Goal: Transaction & Acquisition: Purchase product/service

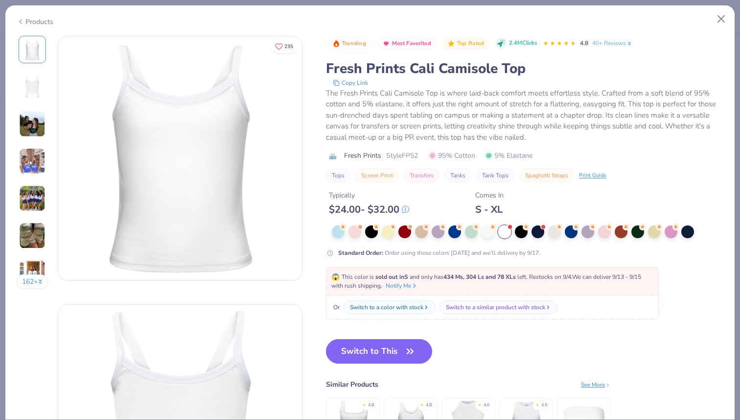
click at [32, 122] on img at bounding box center [32, 124] width 26 height 26
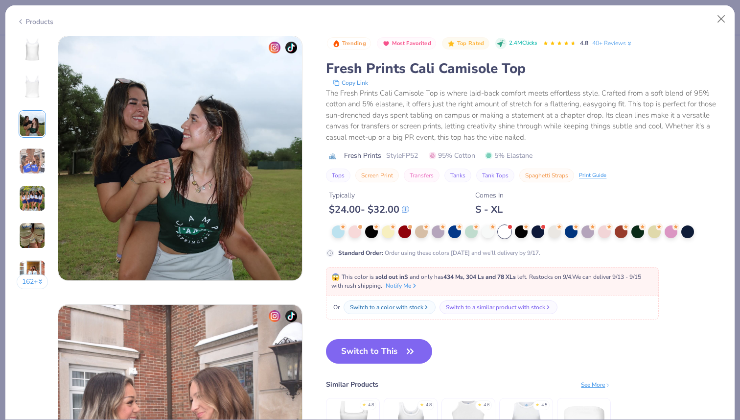
click at [34, 163] on img at bounding box center [32, 161] width 26 height 26
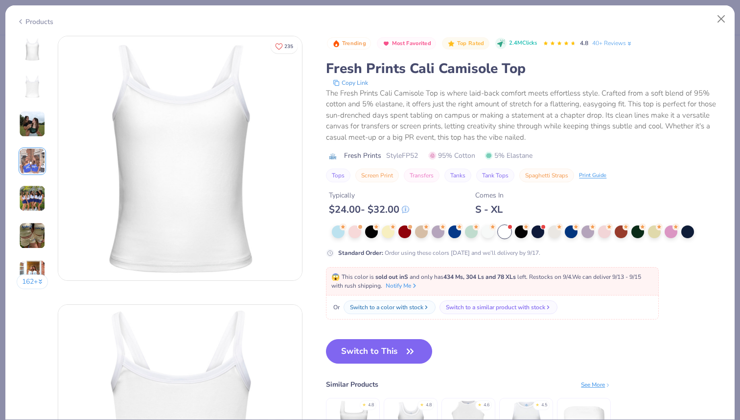
click at [37, 115] on img at bounding box center [32, 124] width 26 height 26
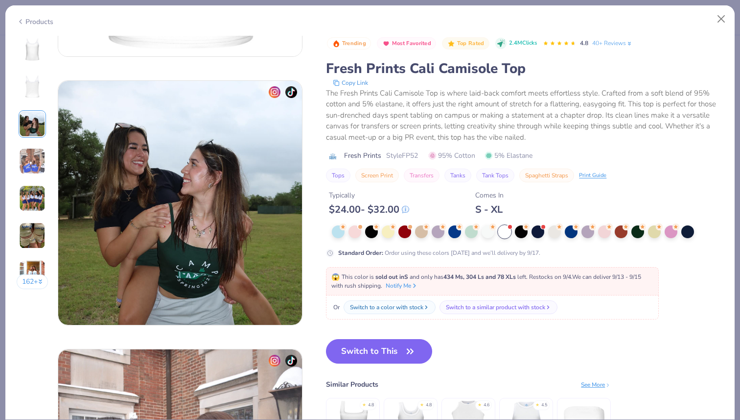
scroll to position [488, 0]
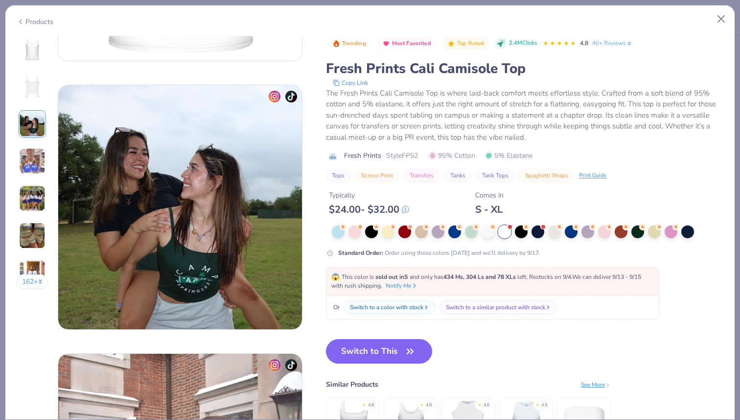
click at [355, 411] on img at bounding box center [353, 422] width 47 height 47
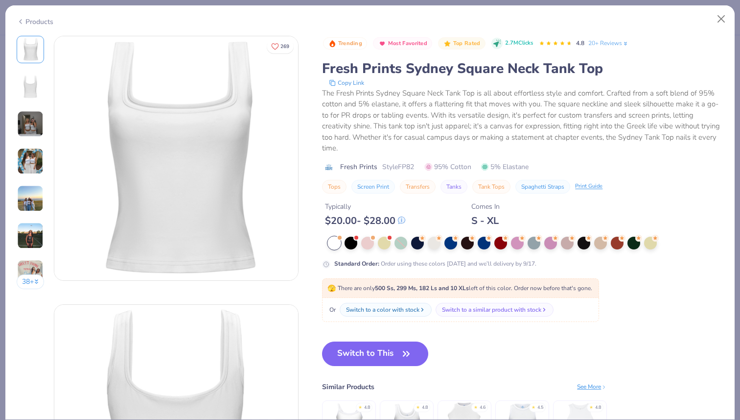
click at [29, 161] on img at bounding box center [30, 161] width 26 height 26
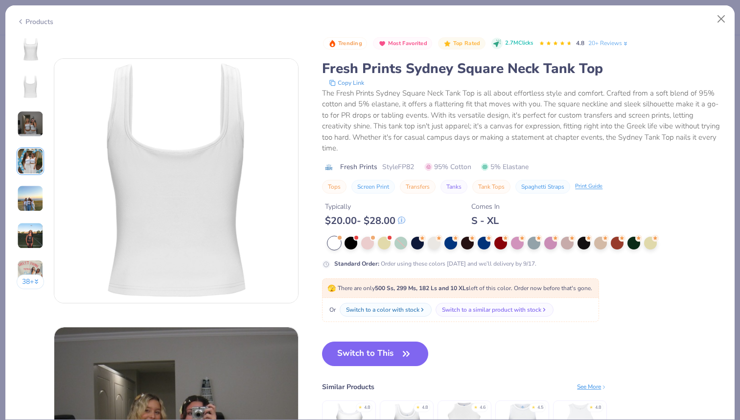
scroll to position [245, 0]
click at [32, 119] on img at bounding box center [30, 124] width 26 height 26
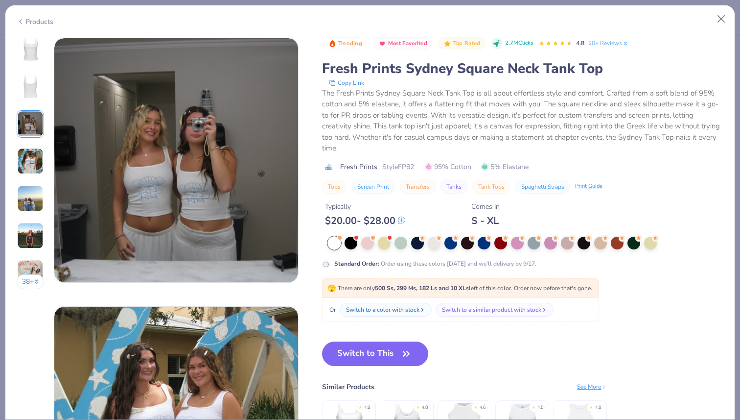
scroll to position [536, 0]
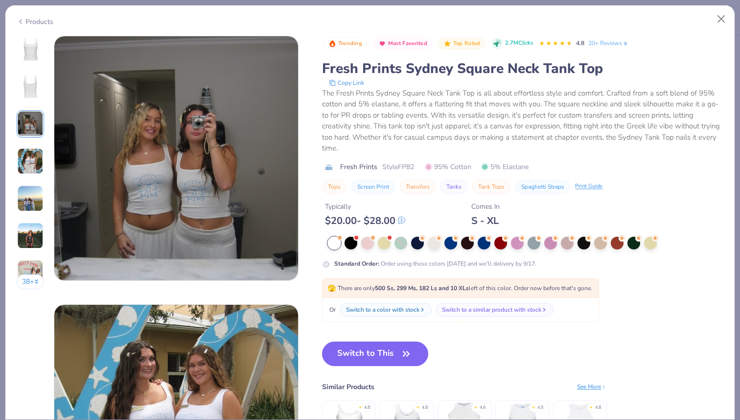
click at [27, 139] on div "38 +" at bounding box center [31, 166] width 28 height 260
click at [32, 164] on img at bounding box center [30, 161] width 26 height 26
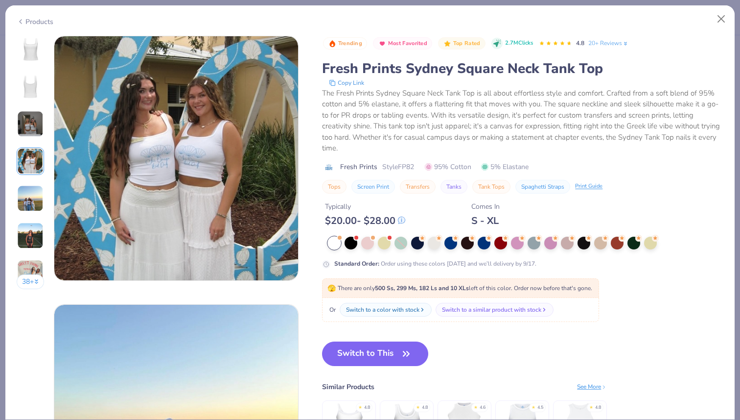
click at [32, 202] on img at bounding box center [30, 198] width 26 height 26
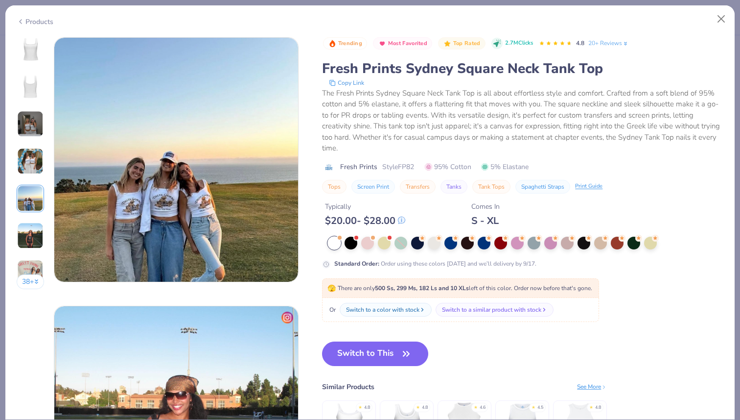
scroll to position [1073, 0]
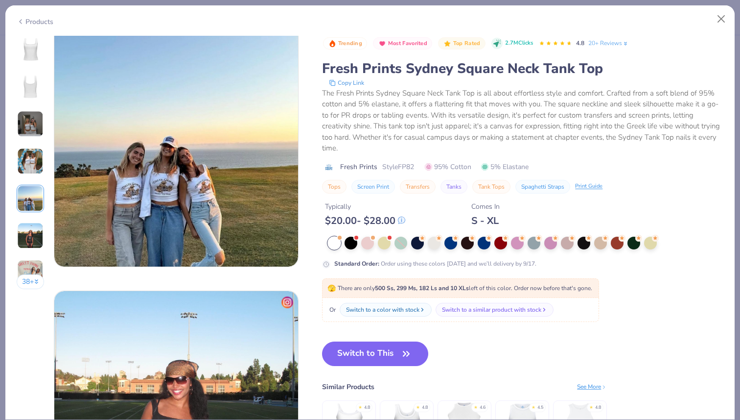
click at [32, 239] on img at bounding box center [30, 235] width 26 height 26
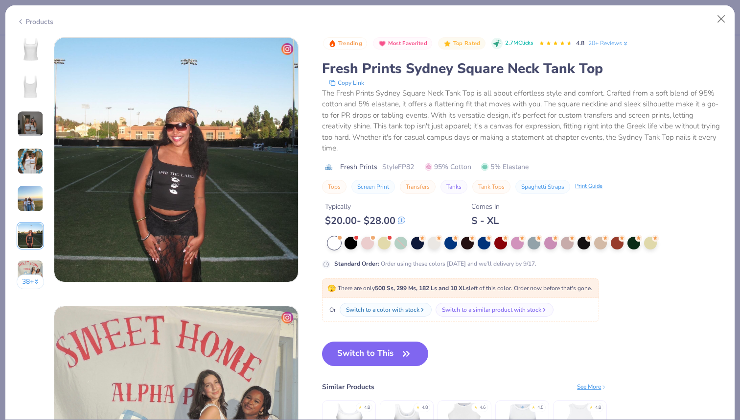
scroll to position [1341, 0]
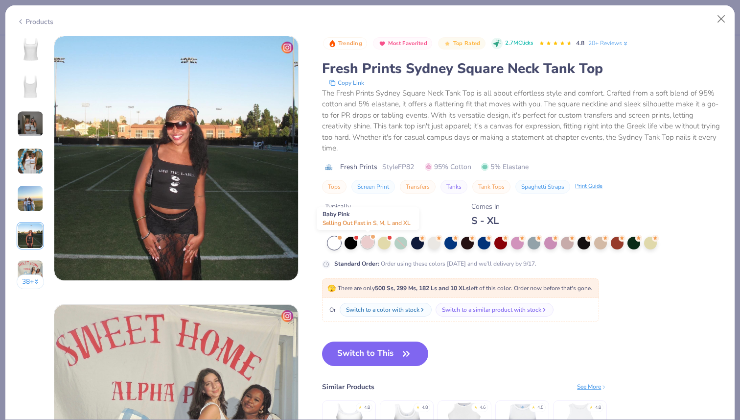
click at [369, 243] on div at bounding box center [367, 241] width 13 height 13
click at [29, 50] on img at bounding box center [30, 49] width 23 height 23
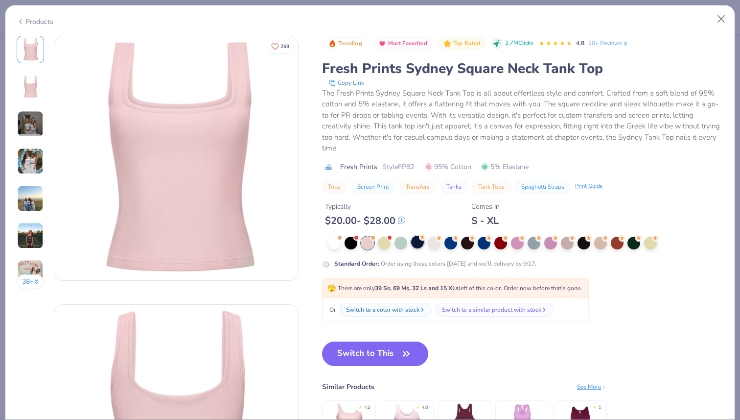
click at [418, 243] on div at bounding box center [417, 241] width 13 height 13
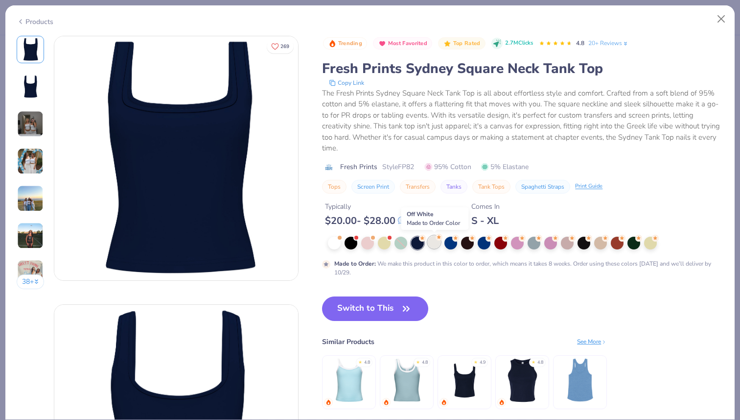
click at [435, 243] on div at bounding box center [434, 241] width 13 height 13
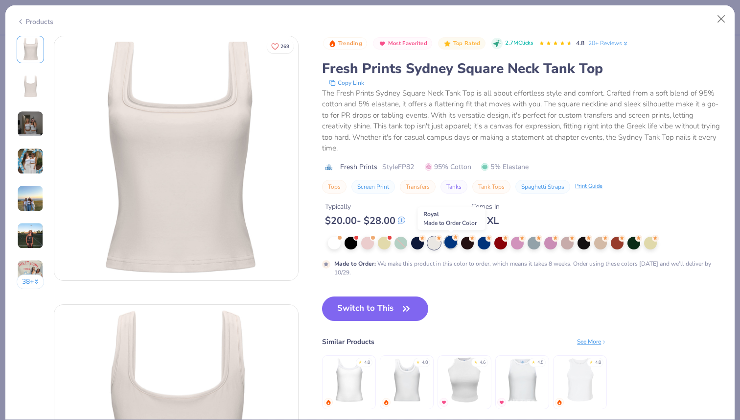
click at [446, 243] on div at bounding box center [450, 241] width 13 height 13
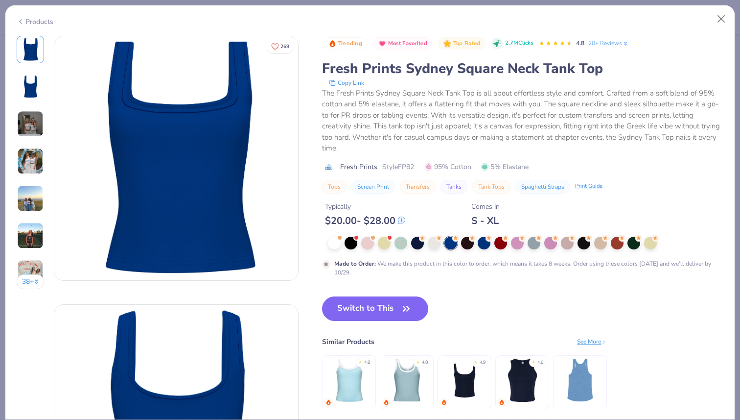
click at [35, 201] on img at bounding box center [30, 198] width 26 height 26
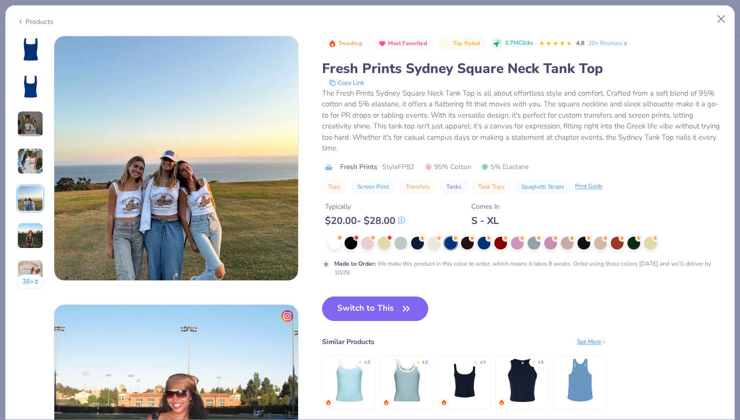
click at [31, 226] on img at bounding box center [30, 235] width 26 height 26
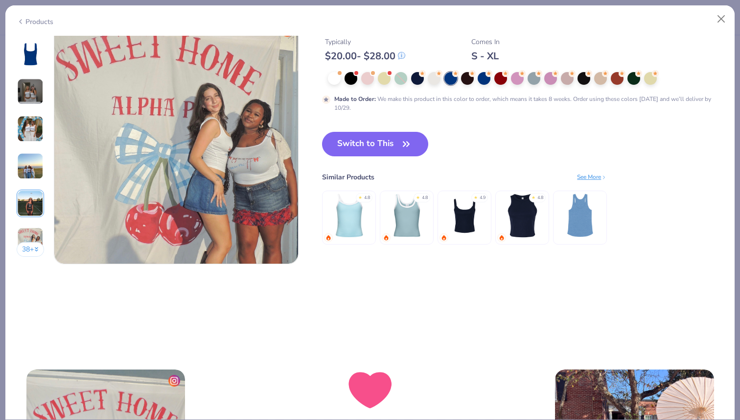
scroll to position [1645, 0]
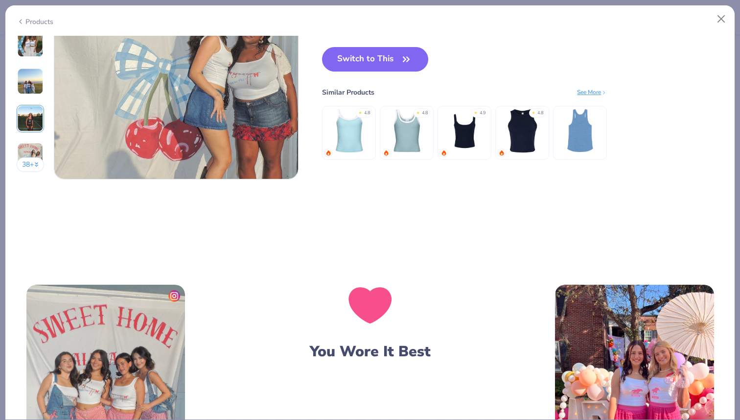
click at [32, 162] on button "38 +" at bounding box center [31, 164] width 28 height 15
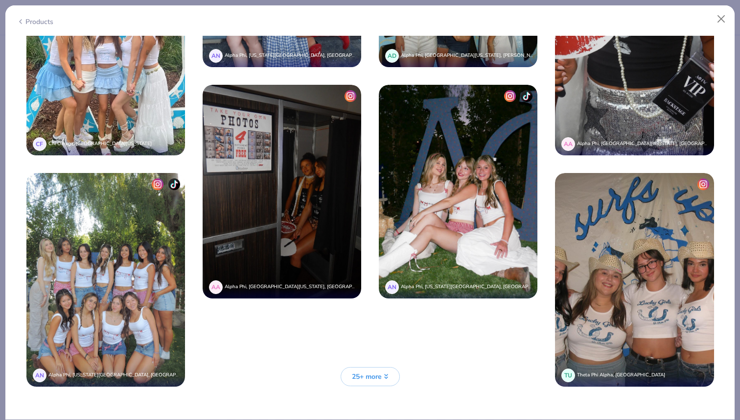
scroll to position [2517, 0]
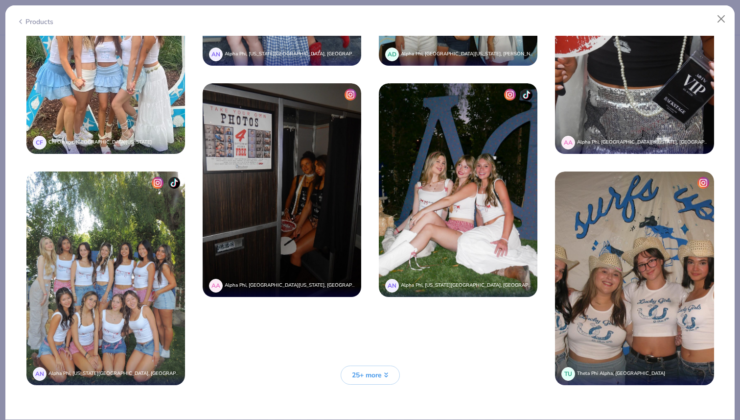
click at [352, 371] on span "25+ more" at bounding box center [367, 375] width 30 height 10
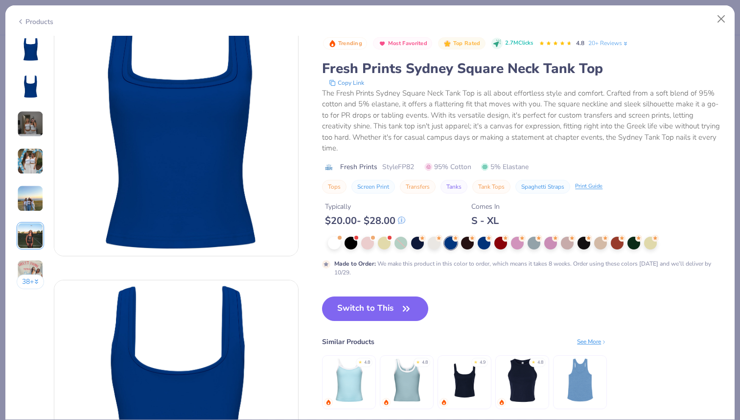
scroll to position [0, 0]
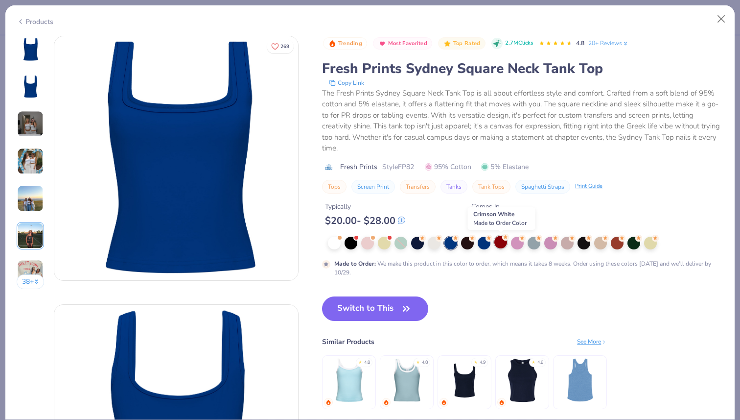
click at [503, 241] on div at bounding box center [500, 241] width 13 height 13
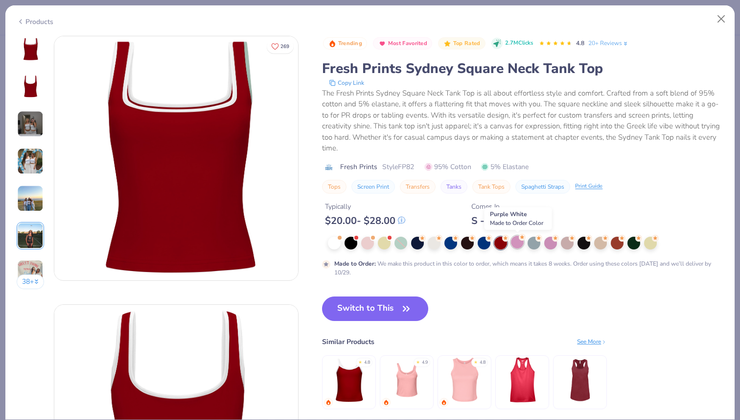
click at [519, 241] on div at bounding box center [517, 241] width 13 height 13
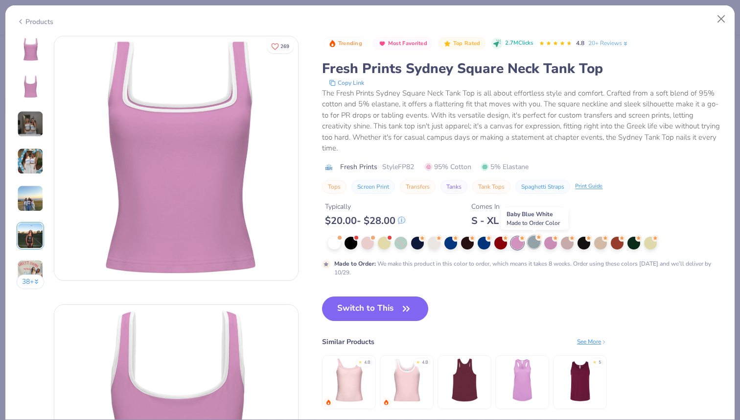
click at [535, 241] on div at bounding box center [534, 241] width 13 height 13
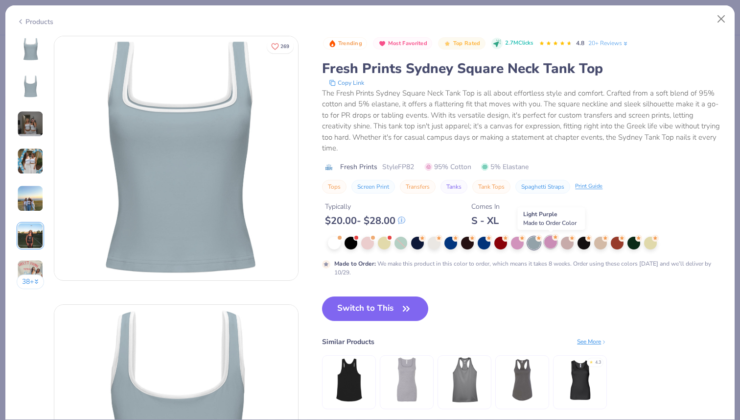
click at [551, 243] on div at bounding box center [550, 241] width 13 height 13
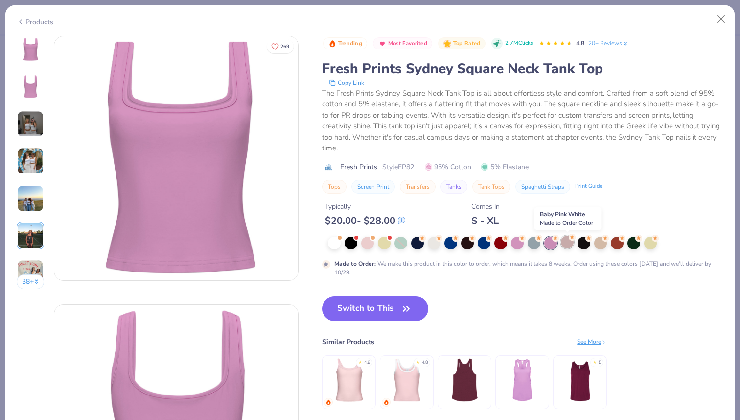
click at [568, 242] on div at bounding box center [567, 241] width 13 height 13
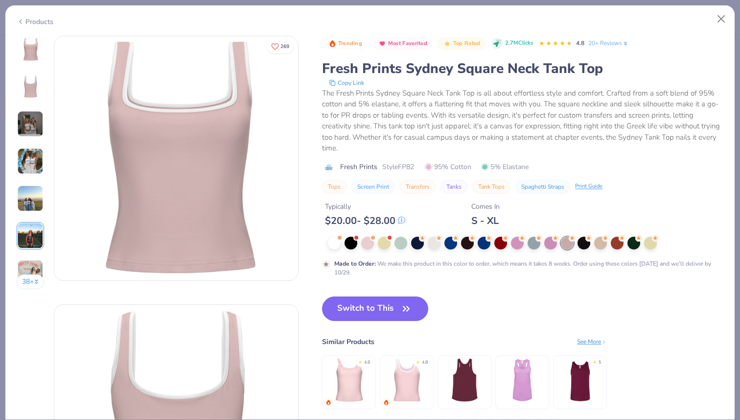
click at [352, 381] on img at bounding box center [349, 379] width 47 height 47
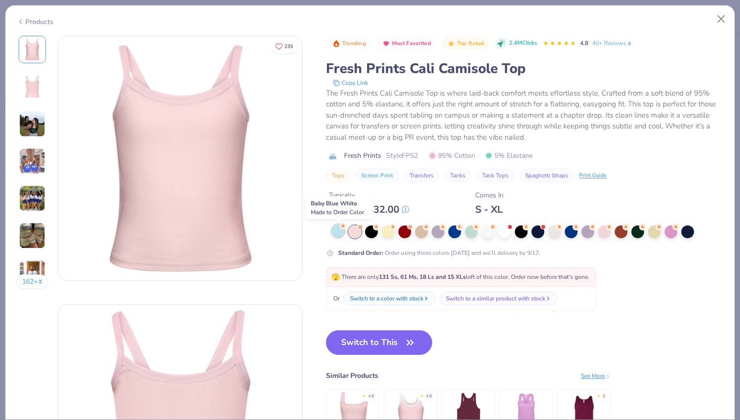
click at [337, 236] on div at bounding box center [338, 230] width 13 height 13
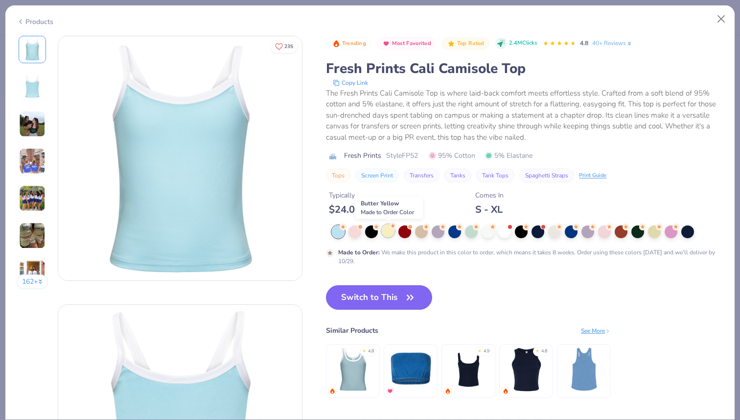
click at [385, 231] on div at bounding box center [388, 230] width 13 height 13
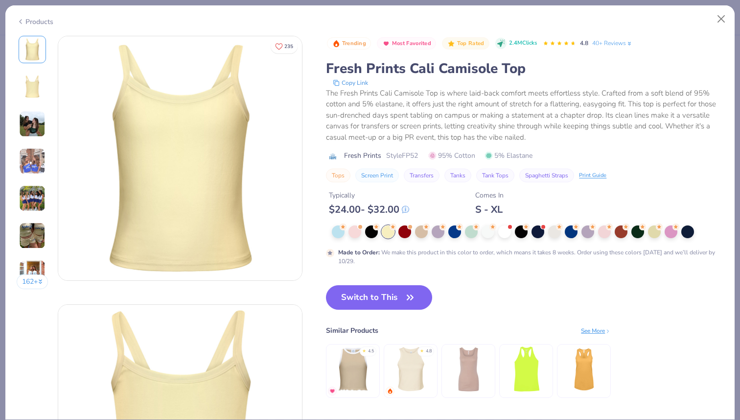
click at [27, 160] on img at bounding box center [32, 161] width 26 height 26
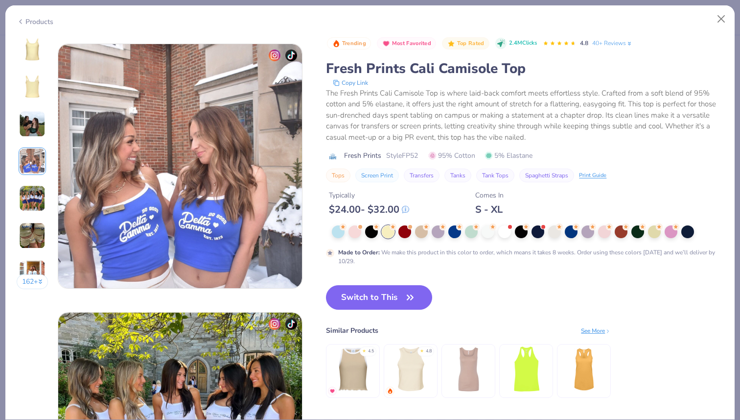
scroll to position [805, 0]
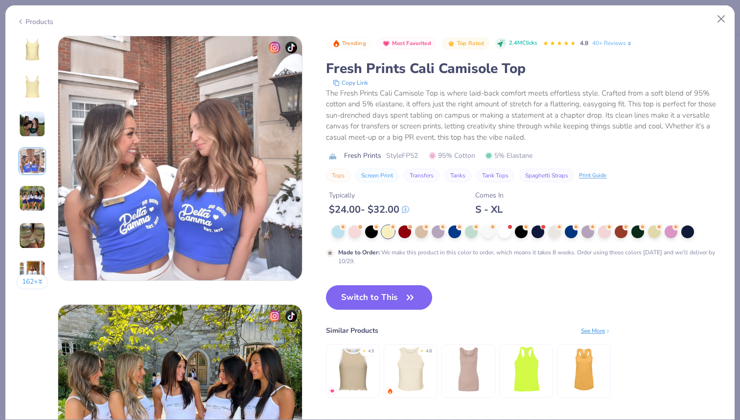
click at [35, 190] on img at bounding box center [32, 198] width 26 height 26
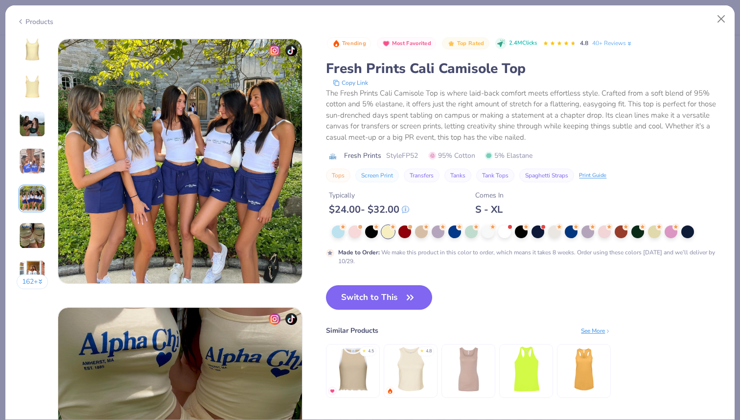
scroll to position [1073, 0]
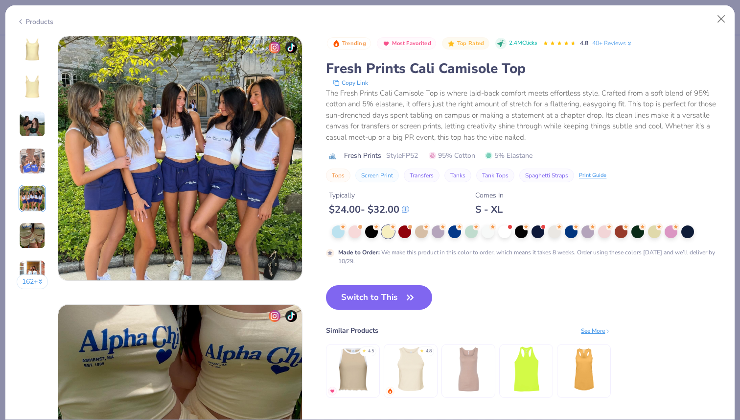
click at [23, 232] on img at bounding box center [32, 235] width 26 height 26
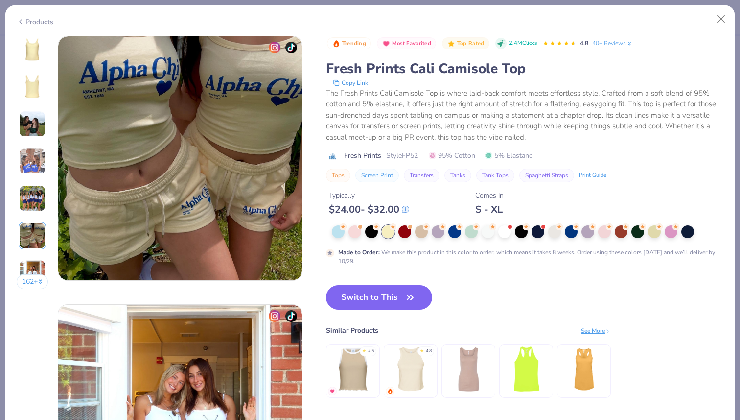
click at [32, 276] on button "162 +" at bounding box center [33, 281] width 32 height 15
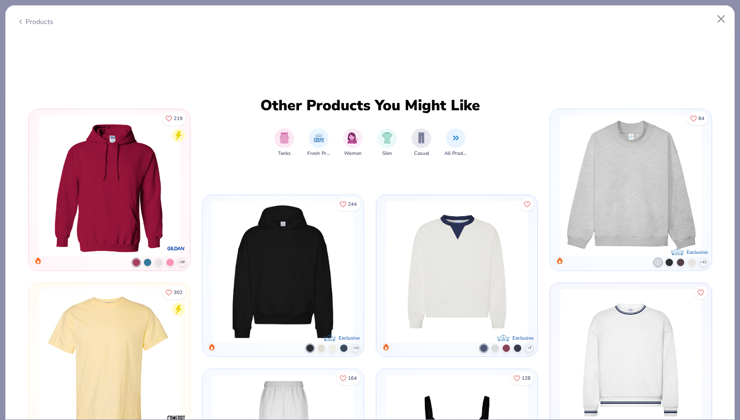
scroll to position [2881, 0]
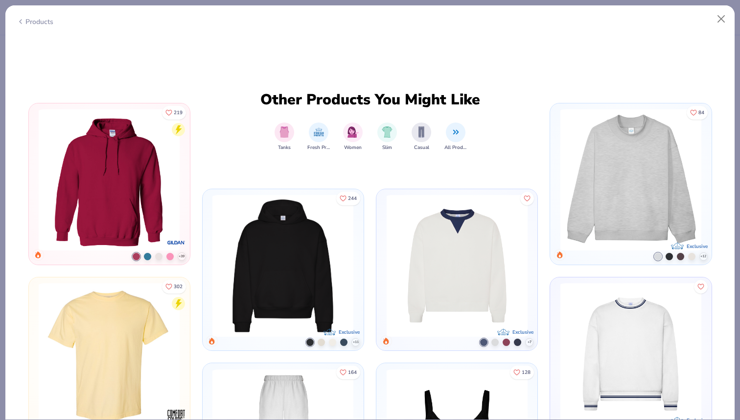
click at [604, 146] on img at bounding box center [630, 179] width 151 height 141
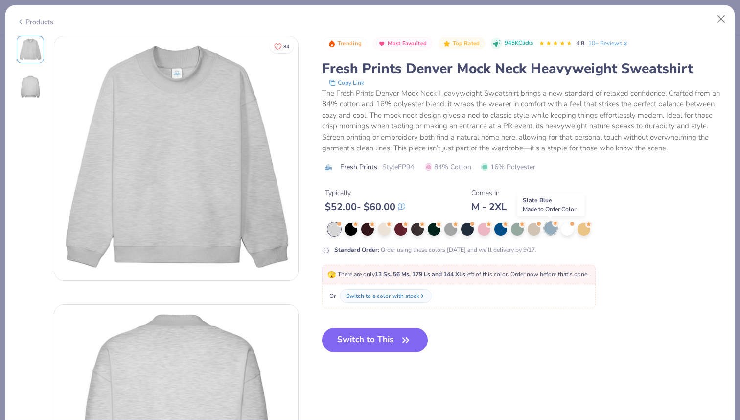
click at [551, 228] on div at bounding box center [550, 228] width 13 height 13
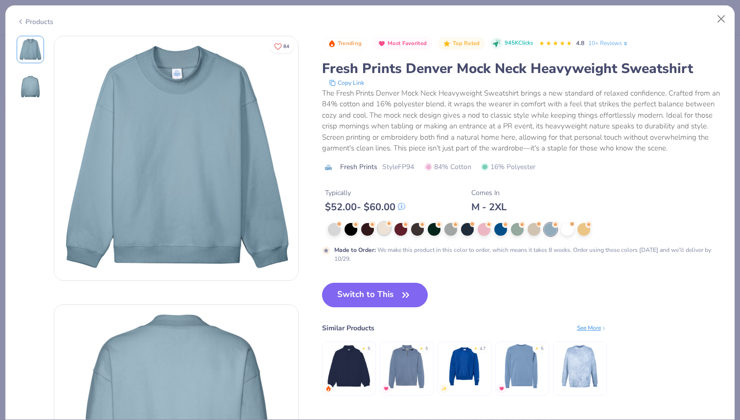
click at [382, 228] on div at bounding box center [384, 228] width 13 height 13
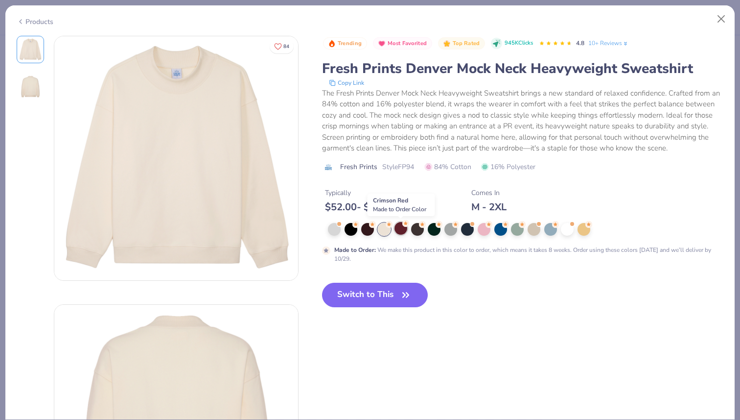
click at [402, 229] on div at bounding box center [401, 228] width 13 height 13
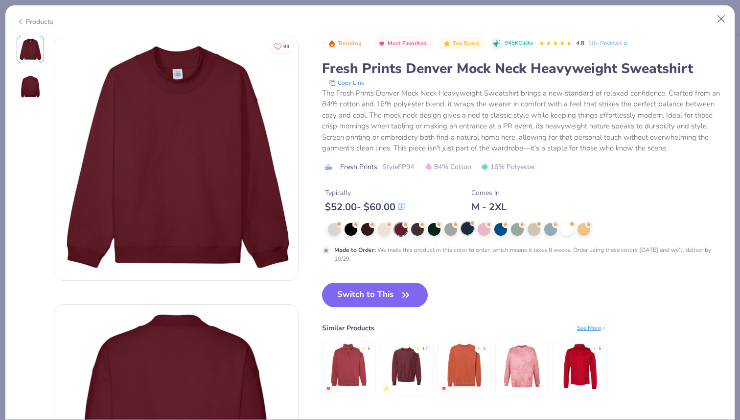
click at [467, 230] on div at bounding box center [467, 228] width 13 height 13
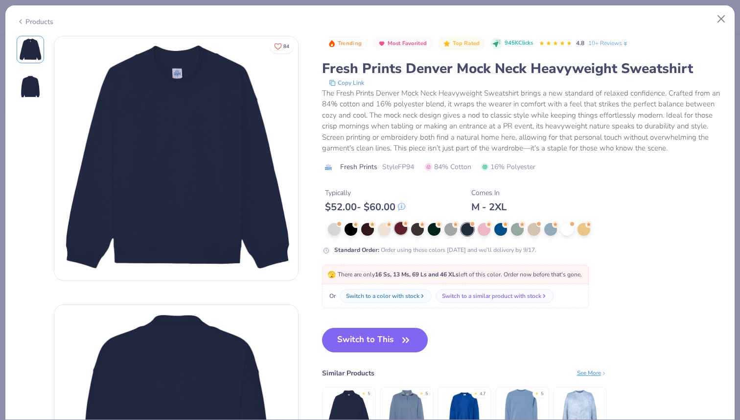
click at [401, 234] on div at bounding box center [401, 228] width 13 height 13
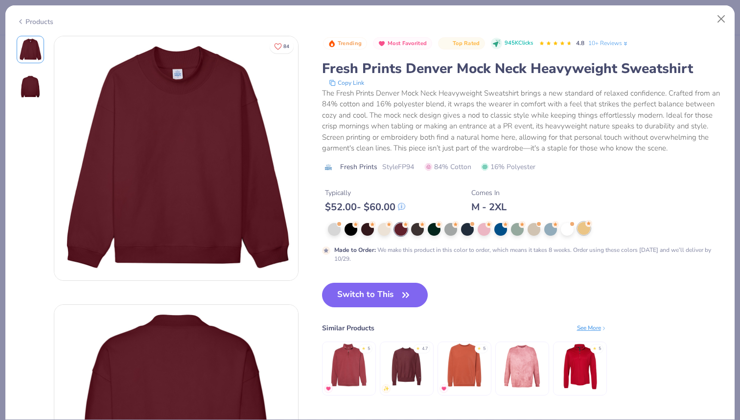
click at [583, 231] on div at bounding box center [584, 228] width 13 height 13
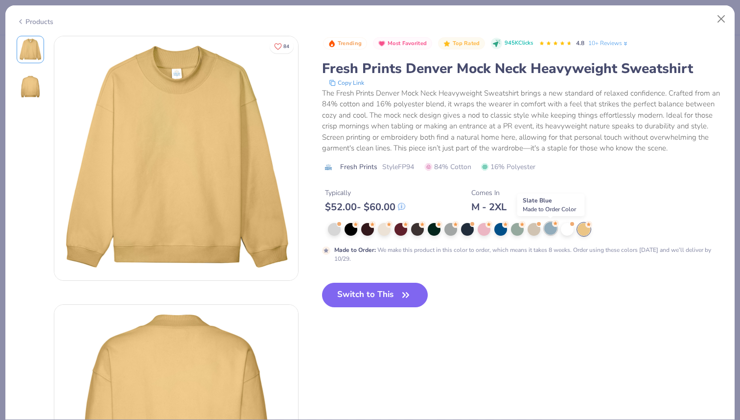
click at [551, 228] on div at bounding box center [550, 228] width 13 height 13
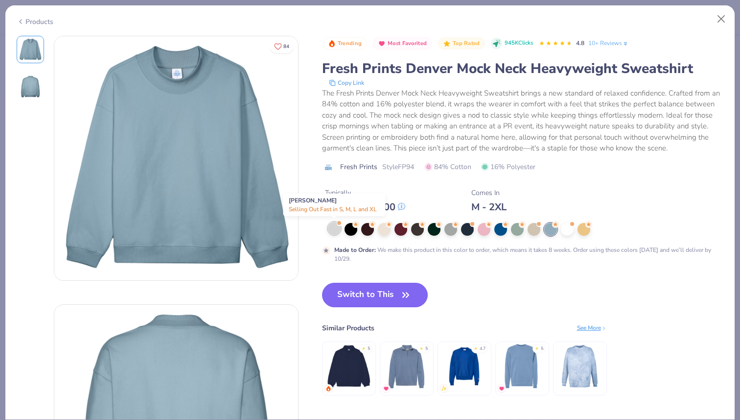
click at [333, 229] on div at bounding box center [334, 228] width 13 height 13
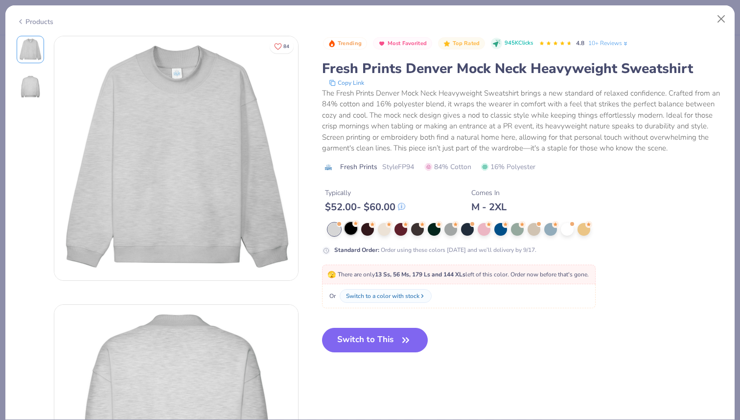
click at [347, 229] on div at bounding box center [351, 228] width 13 height 13
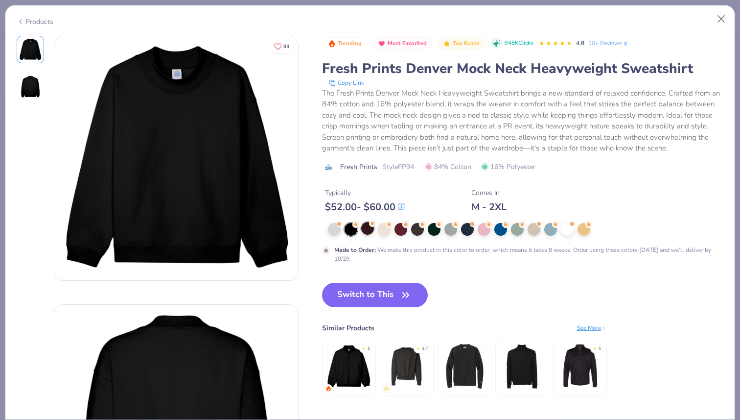
click at [370, 230] on div at bounding box center [367, 228] width 13 height 13
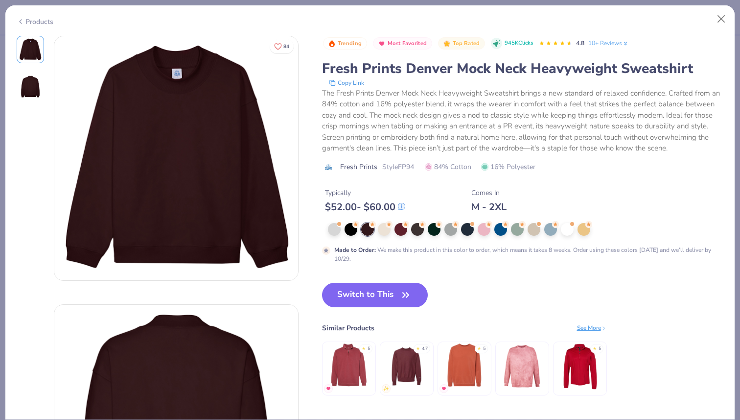
click at [23, 21] on icon at bounding box center [21, 22] width 8 height 12
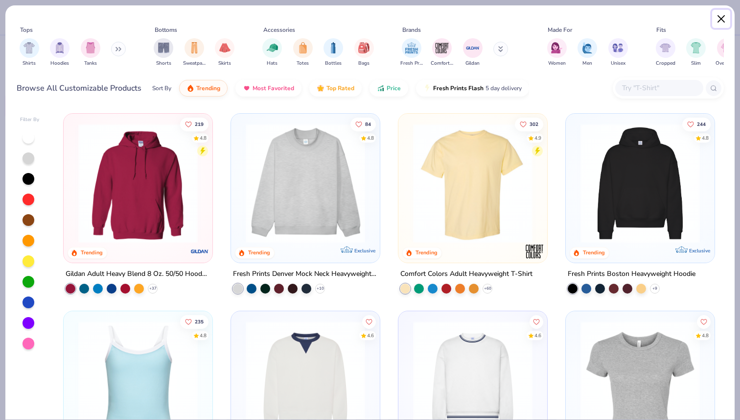
click at [722, 15] on button "Close" at bounding box center [721, 19] width 19 height 19
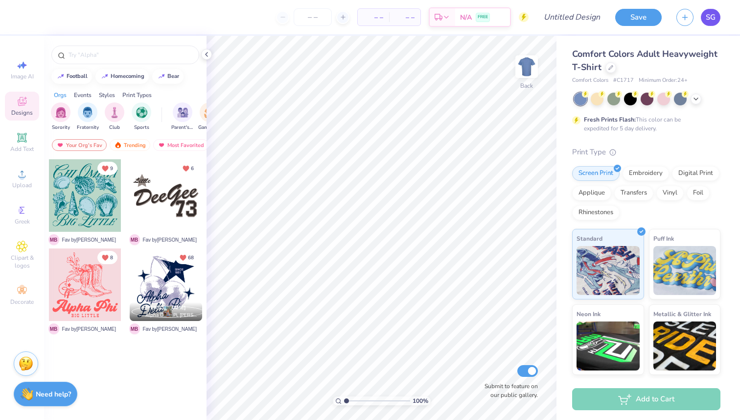
click at [713, 17] on span "SG" at bounding box center [711, 17] width 10 height 11
